Goal: Book appointment/travel/reservation

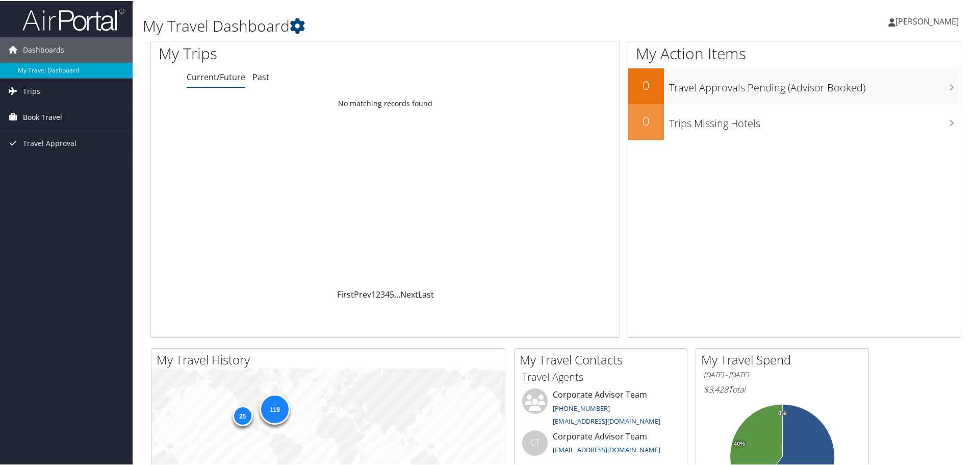
click at [47, 118] on span "Book Travel" at bounding box center [42, 116] width 39 height 25
click at [36, 167] on link "Book/Manage Online Trips" at bounding box center [66, 167] width 133 height 15
